Goal: Task Accomplishment & Management: Manage account settings

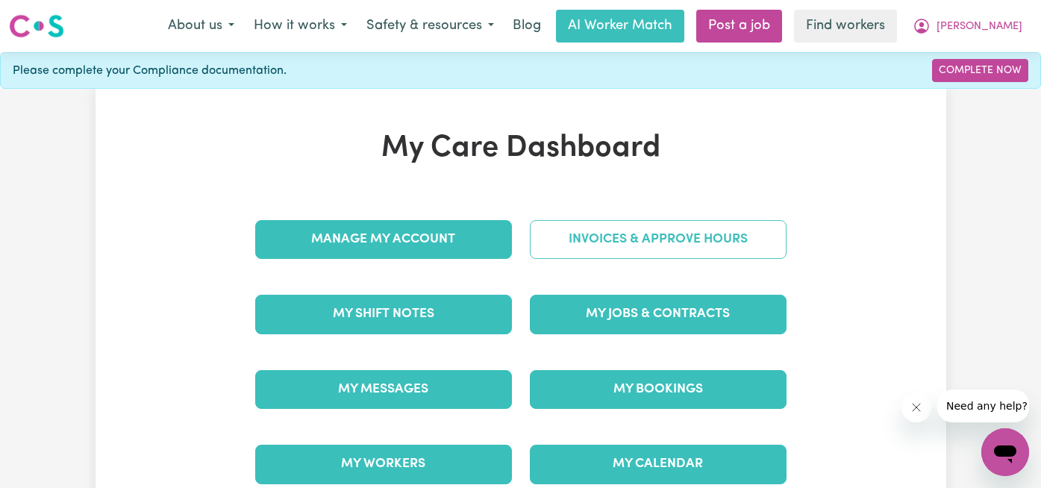
click at [673, 245] on link "Invoices & Approve Hours" at bounding box center [658, 239] width 257 height 39
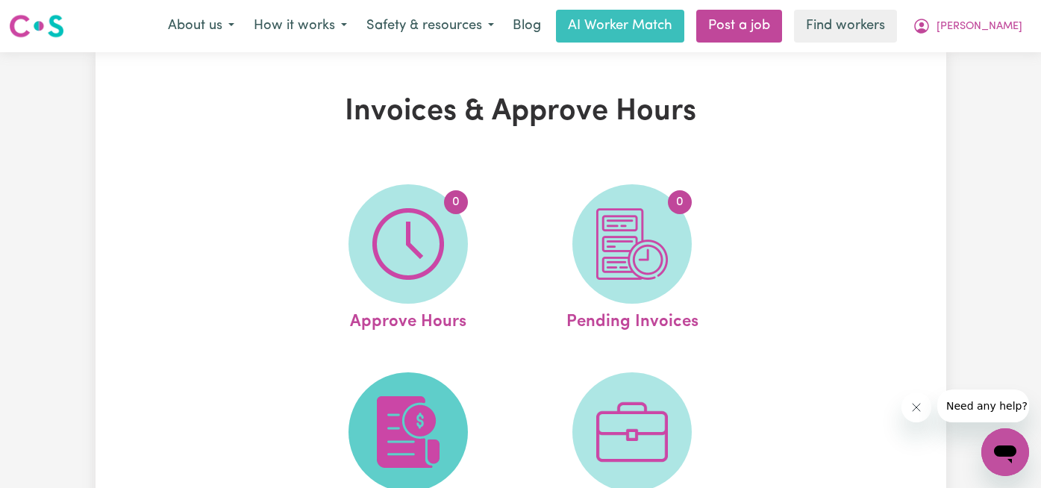
click at [447, 419] on span at bounding box center [407, 431] width 119 height 119
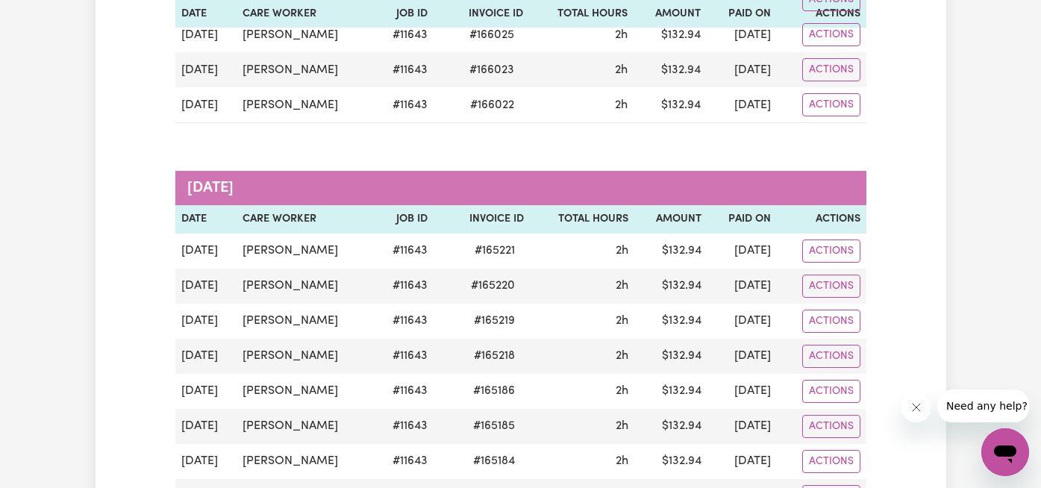
scroll to position [605, 0]
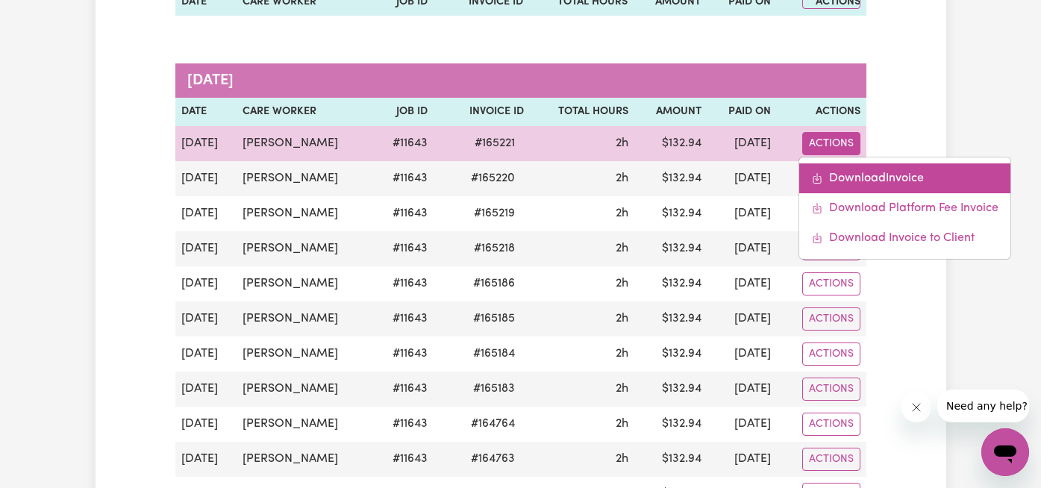
click at [867, 179] on link "Download Invoice" at bounding box center [904, 178] width 211 height 30
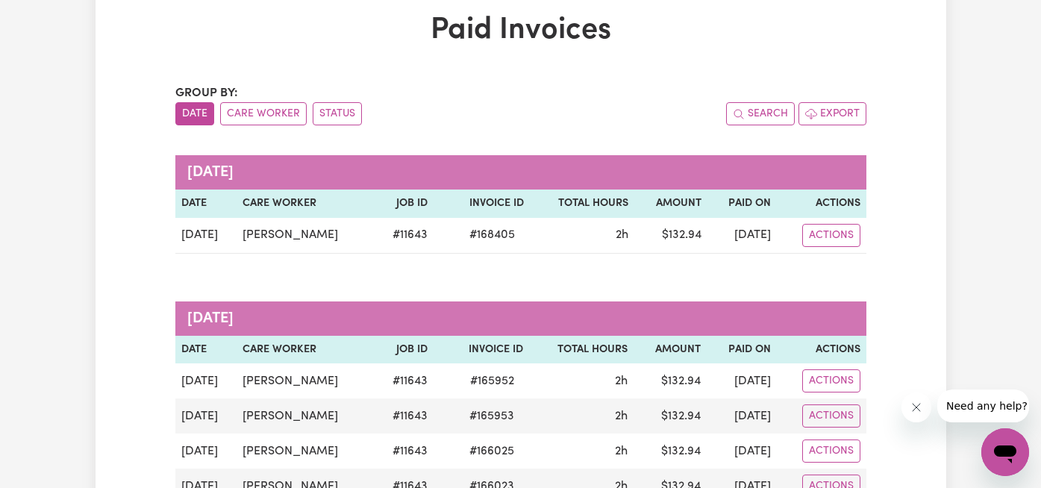
scroll to position [0, 0]
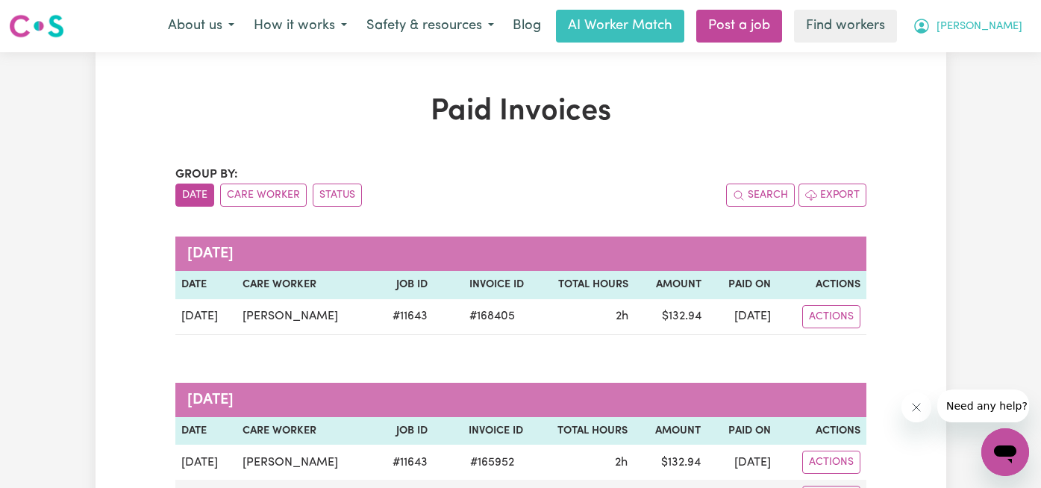
click at [980, 29] on span "[PERSON_NAME]" at bounding box center [979, 27] width 86 height 16
click at [977, 65] on link "My Dashboard" at bounding box center [972, 58] width 118 height 28
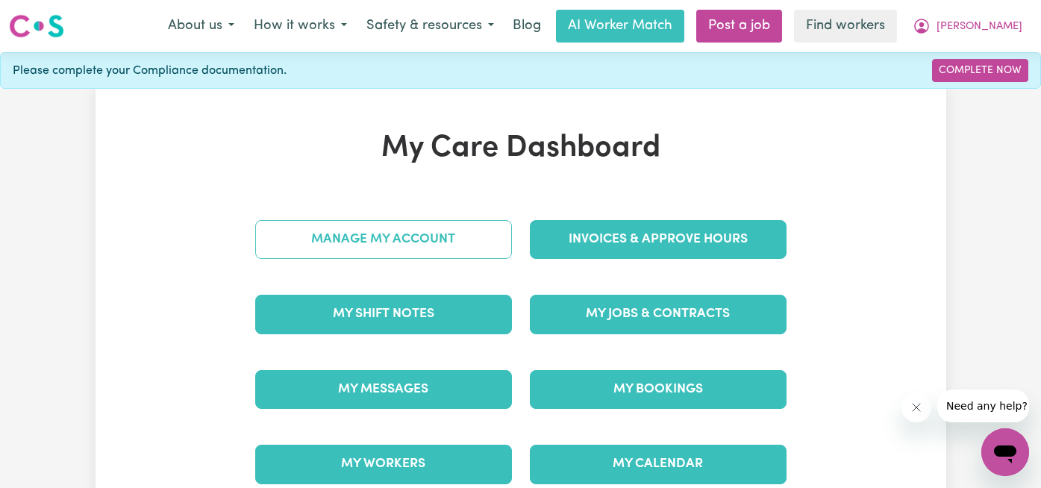
click at [333, 240] on link "Manage My Account" at bounding box center [383, 239] width 257 height 39
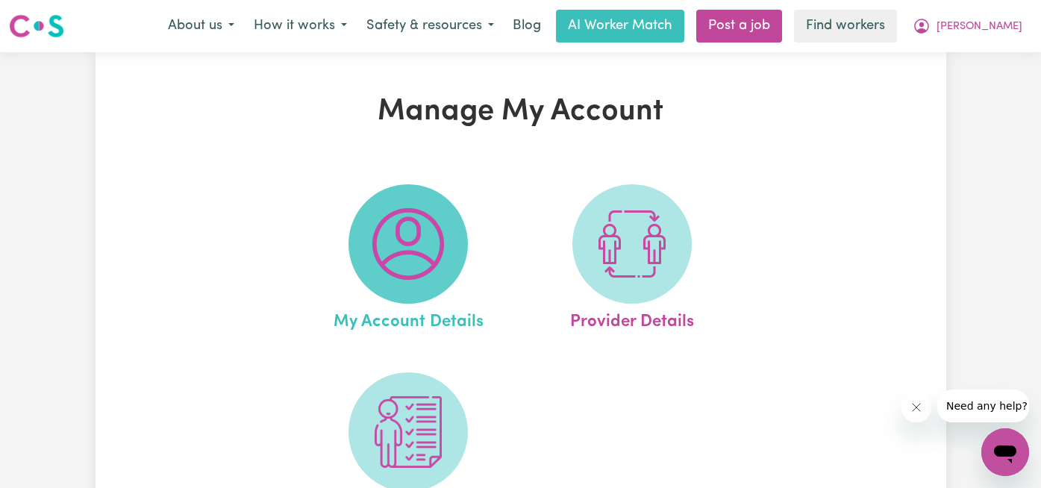
scroll to position [131, 0]
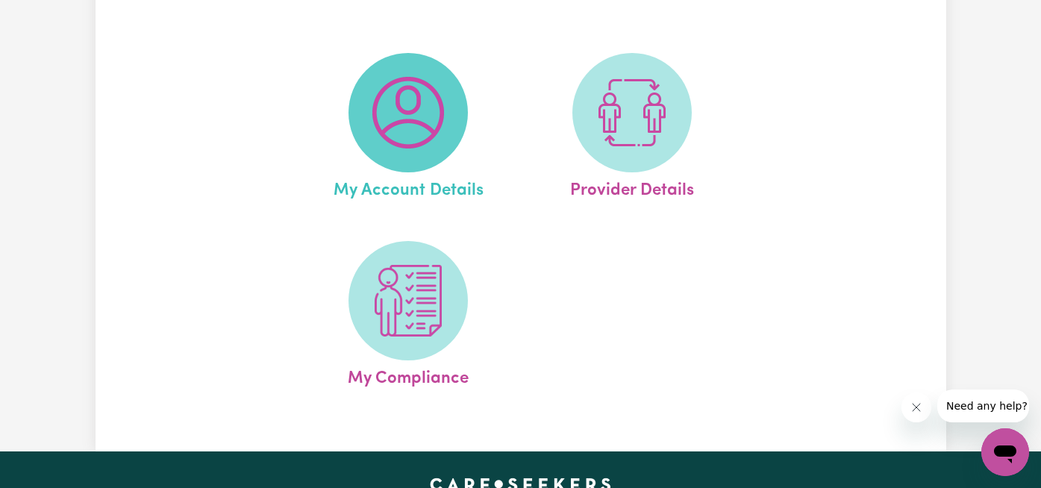
click at [389, 130] on img at bounding box center [408, 113] width 72 height 72
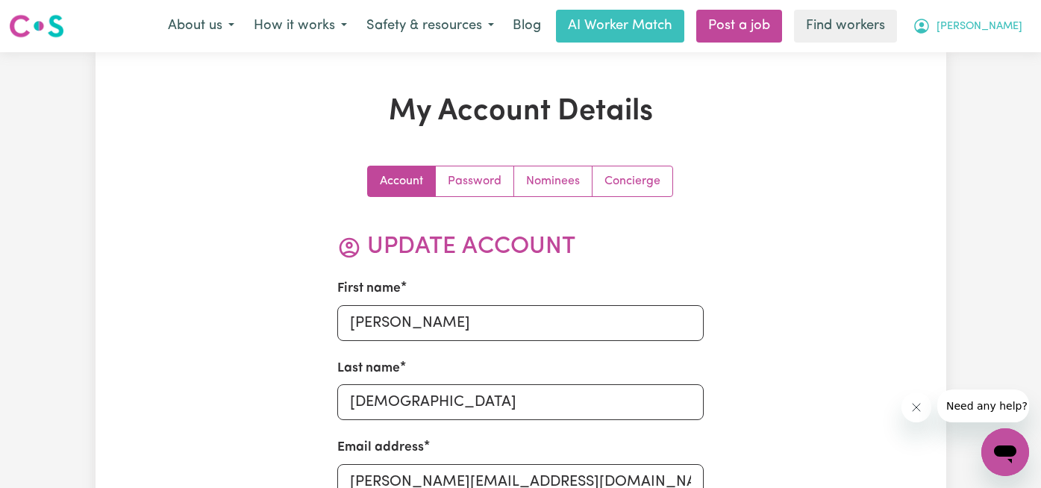
click at [1004, 31] on span "[PERSON_NAME]" at bounding box center [979, 27] width 86 height 16
click at [1000, 52] on link "My Dashboard" at bounding box center [972, 58] width 118 height 28
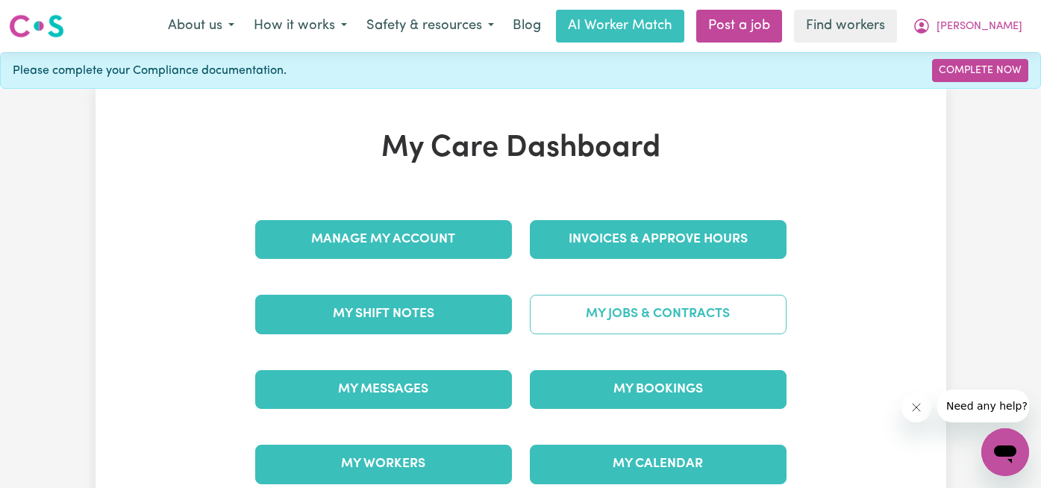
click at [586, 328] on link "My Jobs & Contracts" at bounding box center [658, 314] width 257 height 39
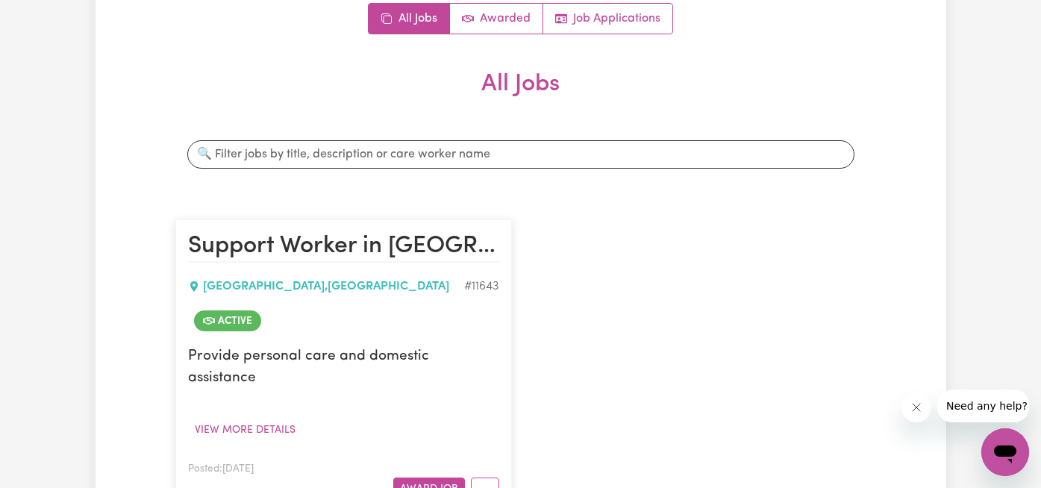
scroll to position [188, 0]
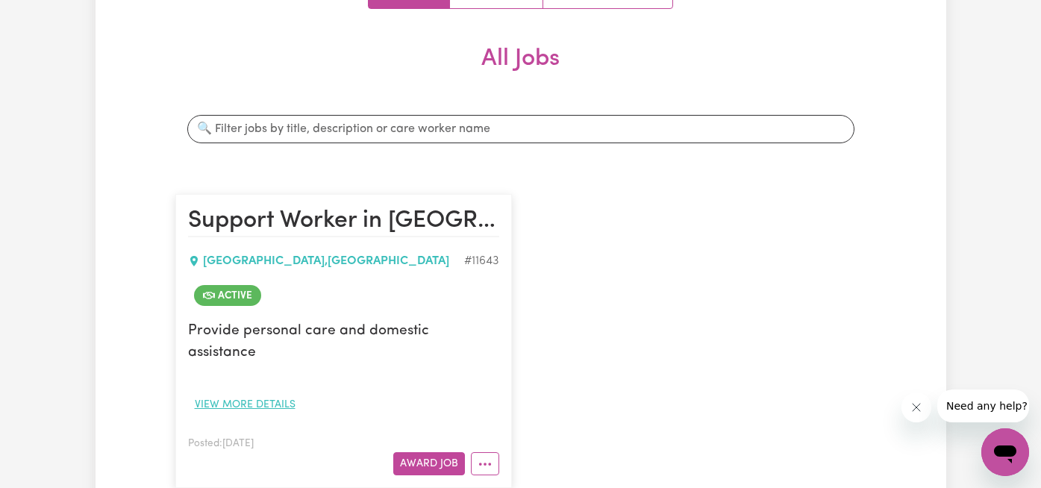
click at [280, 393] on button "View more details" at bounding box center [245, 404] width 114 height 23
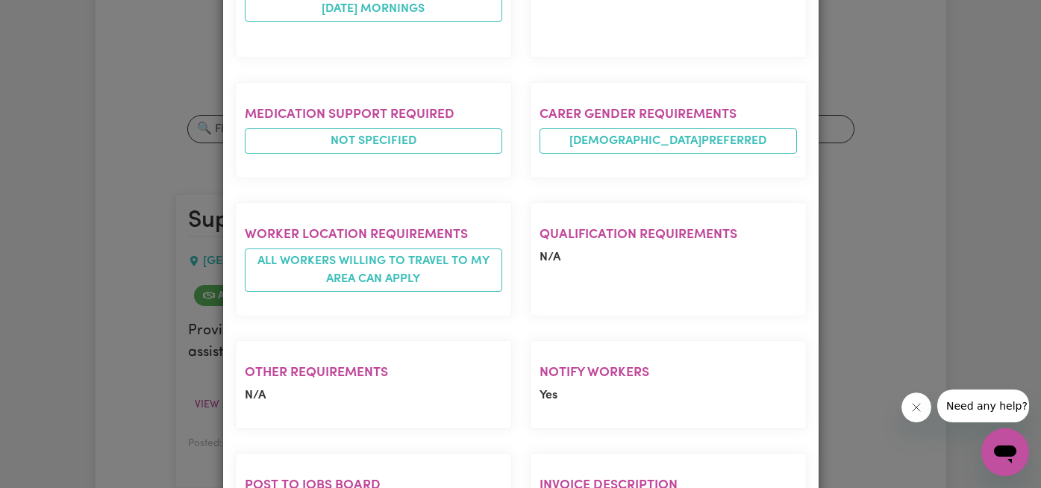
scroll to position [805, 0]
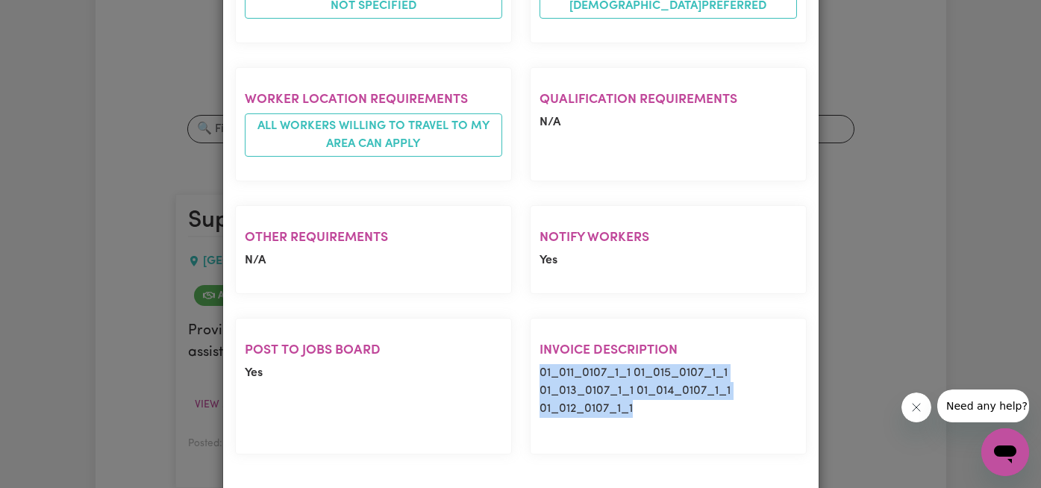
drag, startPoint x: 542, startPoint y: 333, endPoint x: 642, endPoint y: 395, distance: 117.6
click at [642, 393] on section "Invoice description 01_011_0107_1_1 01_015_0107_1_1 01_013_0107_1_1 01_014_0107…" at bounding box center [668, 386] width 277 height 137
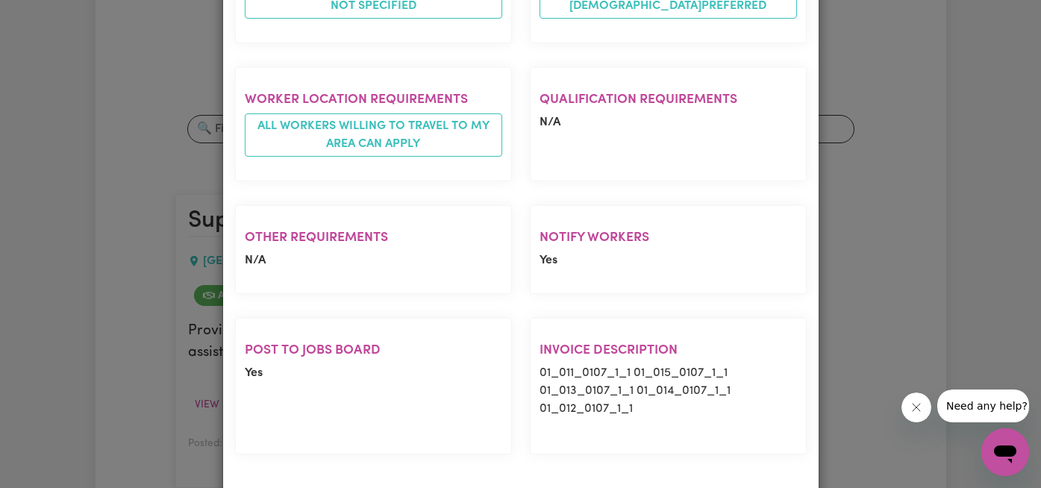
click at [642, 386] on section "Invoice description 01_011_0107_1_1 01_015_0107_1_1 01_013_0107_1_1 01_014_0107…" at bounding box center [668, 386] width 277 height 137
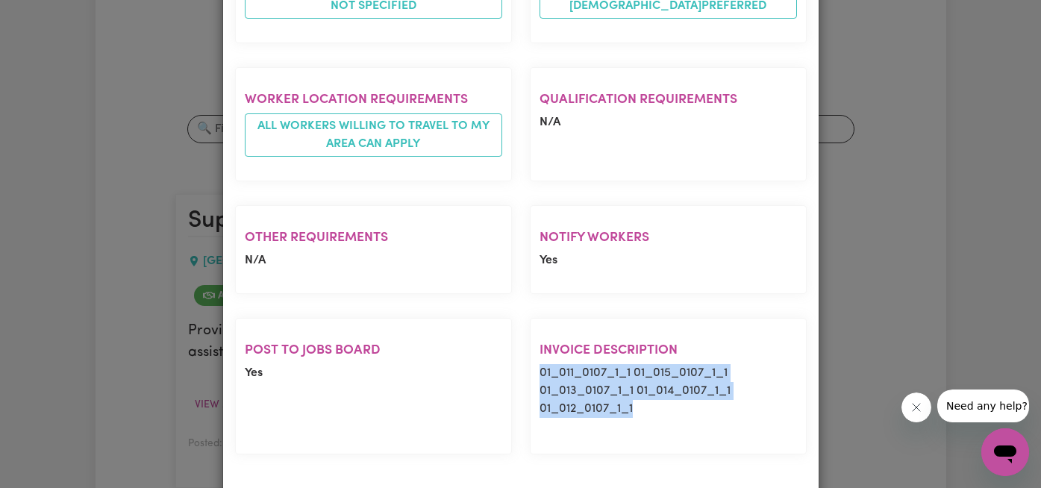
drag, startPoint x: 642, startPoint y: 380, endPoint x: 530, endPoint y: 342, distance: 119.1
click at [530, 342] on section "Invoice description 01_011_0107_1_1 01_015_0107_1_1 01_013_0107_1_1 01_014_0107…" at bounding box center [668, 386] width 277 height 137
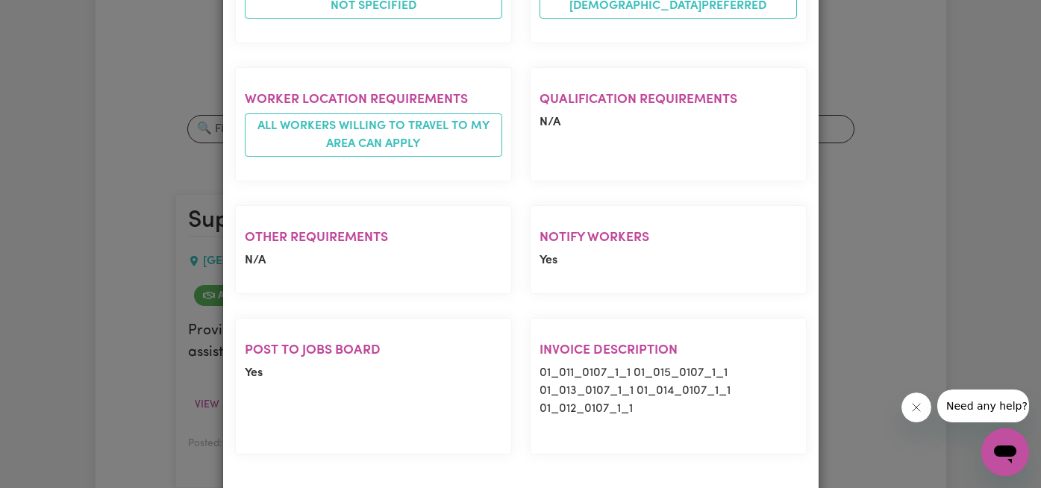
scroll to position [0, 0]
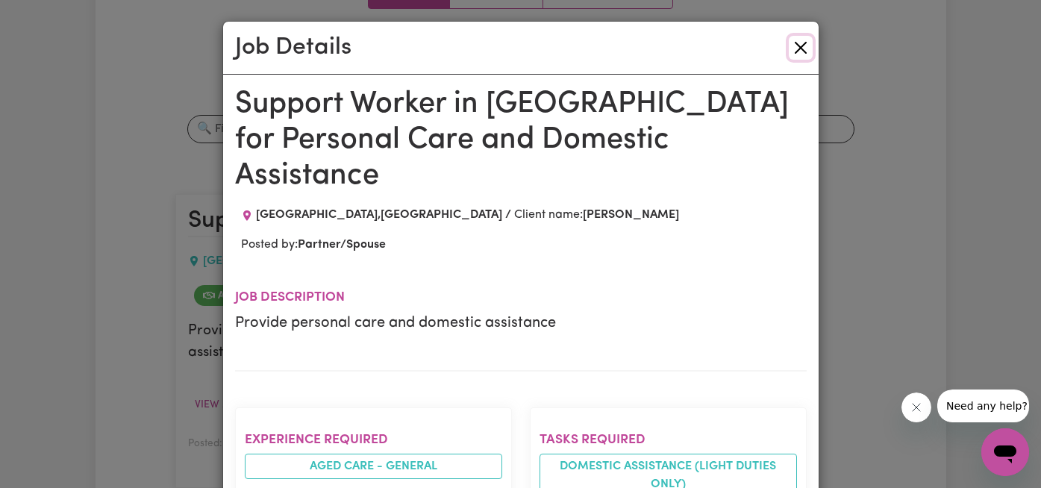
click at [798, 39] on button "Close" at bounding box center [801, 48] width 24 height 24
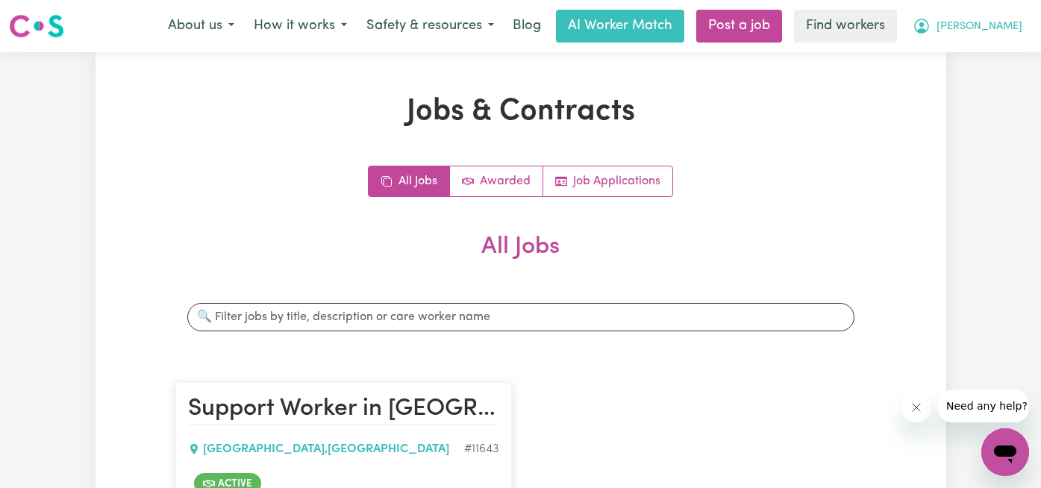
click at [989, 17] on button "[PERSON_NAME]" at bounding box center [967, 25] width 129 height 31
click at [962, 86] on link "Logout" at bounding box center [972, 86] width 118 height 28
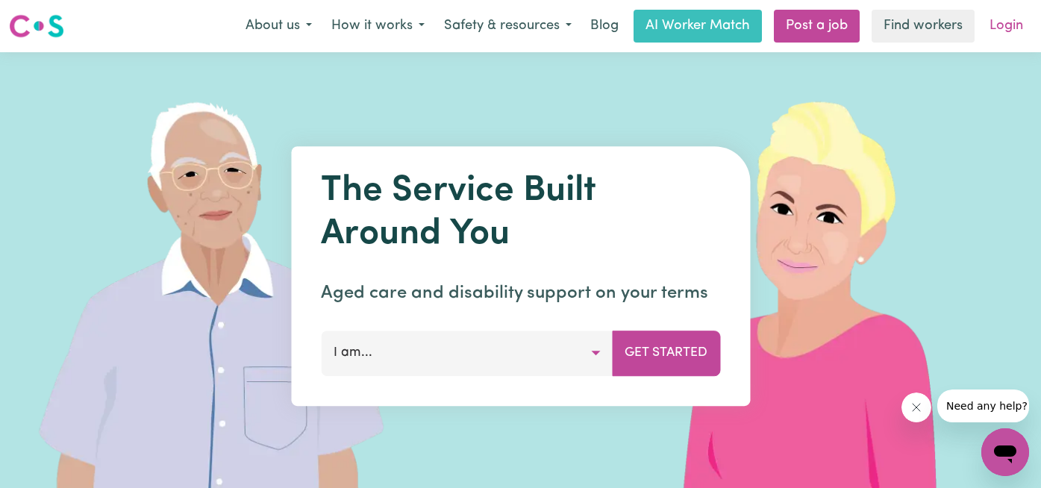
click at [1006, 22] on link "Login" at bounding box center [1005, 26] width 51 height 33
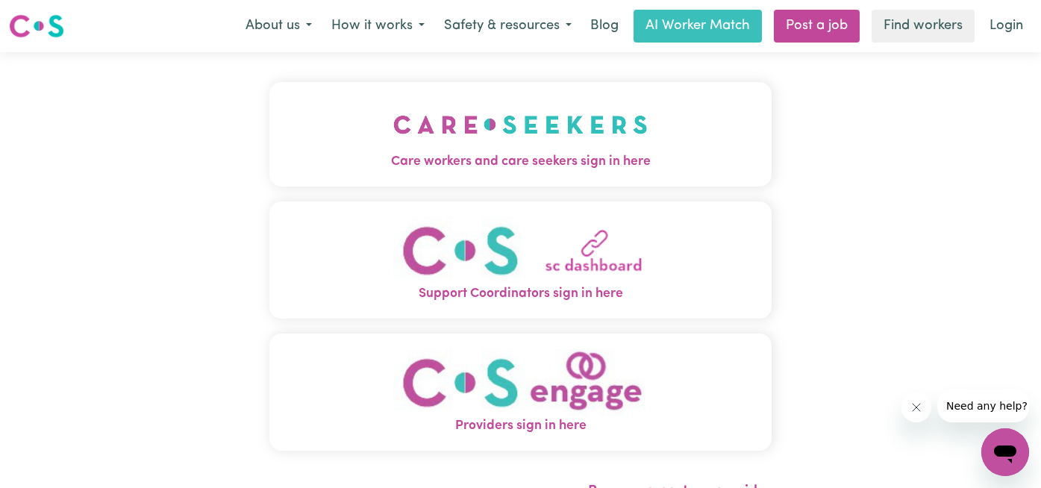
click at [406, 140] on img "Care workers and care seekers sign in here" at bounding box center [520, 124] width 254 height 55
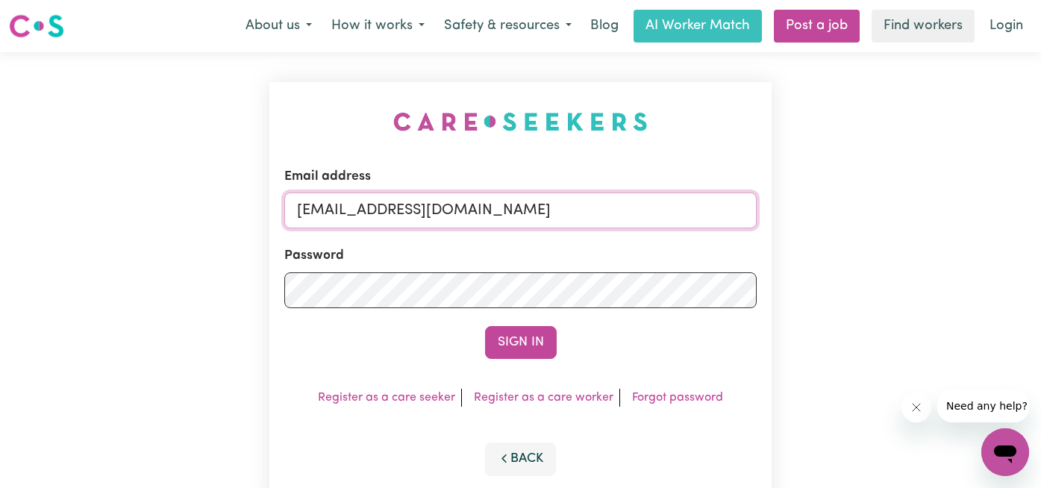
drag, startPoint x: 539, startPoint y: 225, endPoint x: 179, endPoint y: 189, distance: 361.4
click at [181, 192] on div "Email address [EMAIL_ADDRESS][DOMAIN_NAME] Password Sign In Register as a care …" at bounding box center [520, 293] width 1041 height 483
type input "superuser~[PERSON_NAME][EMAIL_ADDRESS][PERSON_NAME][PERSON_NAME][DOMAIN_NAME]"
click at [485, 326] on button "Sign In" at bounding box center [521, 342] width 72 height 33
